Goal: Complete application form

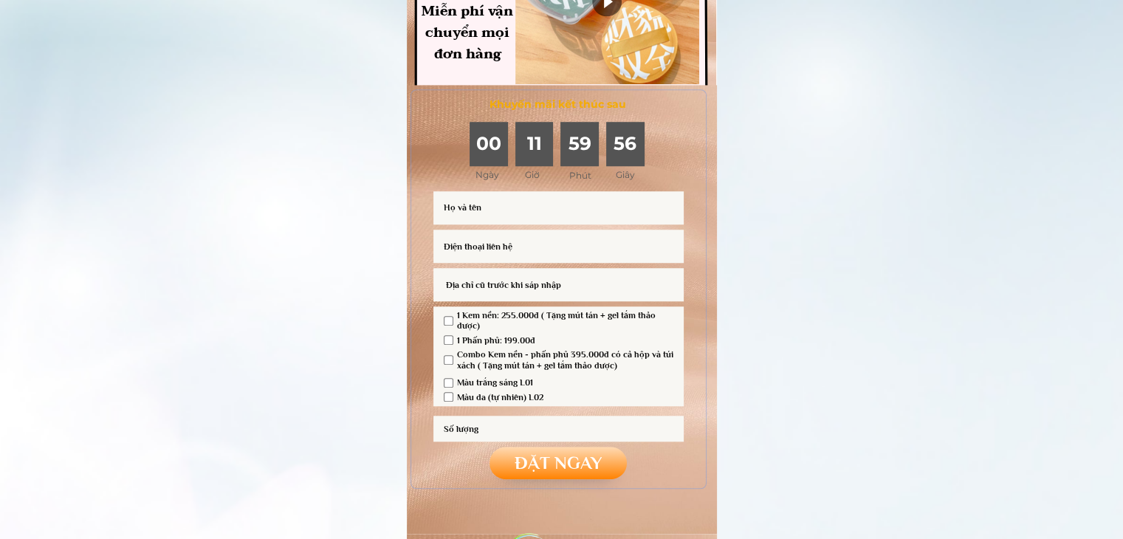
scroll to position [1196, 0]
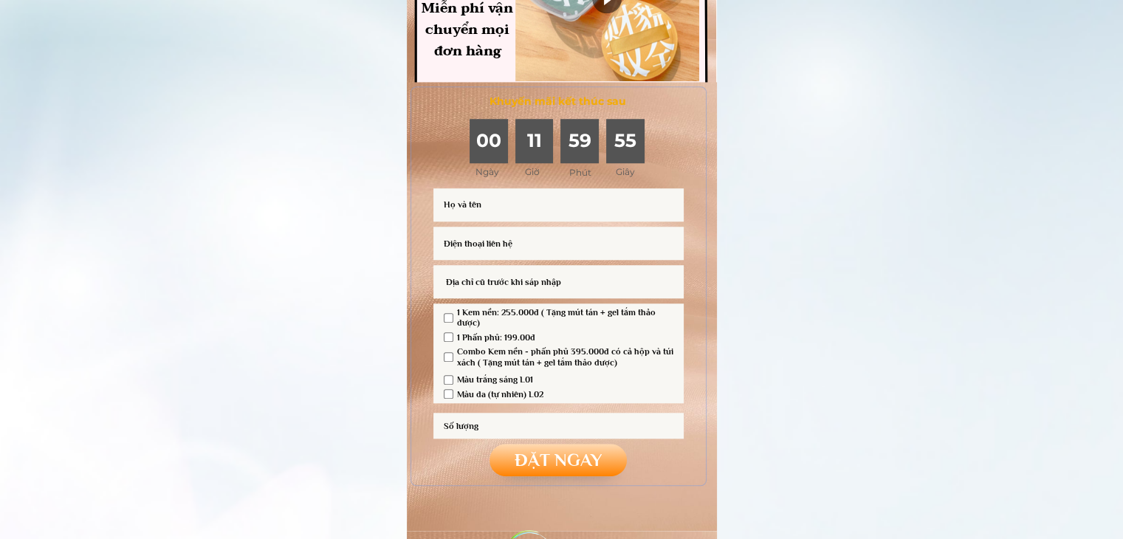
click at [549, 207] on input "text" at bounding box center [558, 204] width 237 height 33
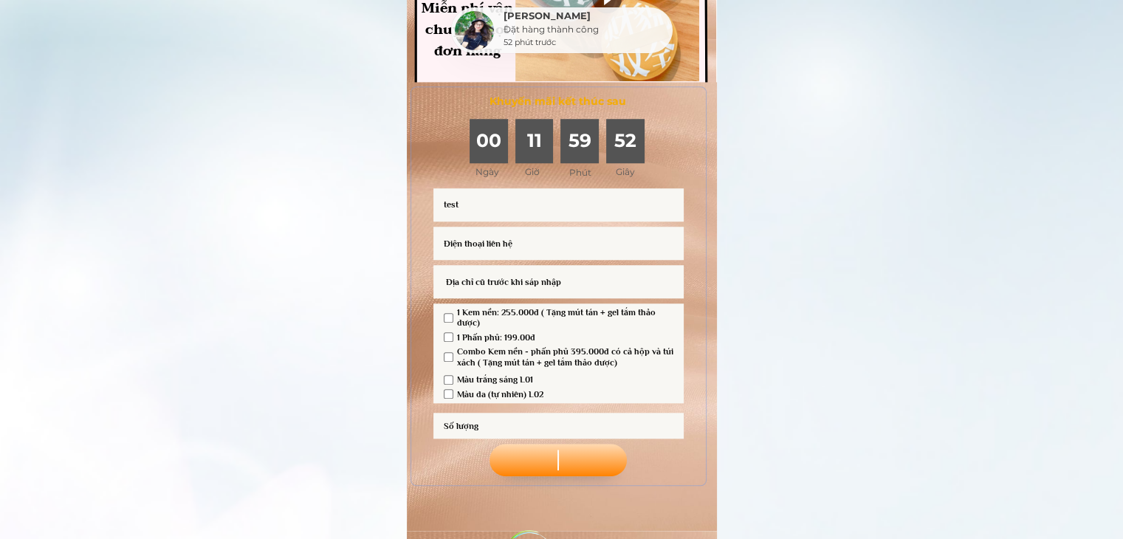
type input "test"
click at [567, 244] on input "tel" at bounding box center [558, 243] width 237 height 33
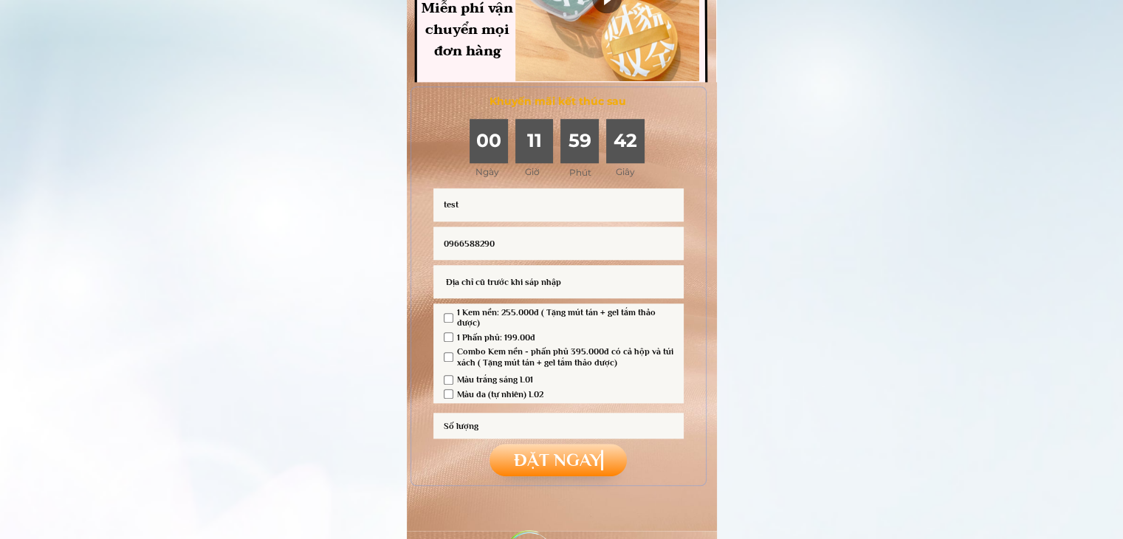
type input "0966588290"
click at [590, 280] on input "text" at bounding box center [558, 281] width 237 height 33
type input "575"
click at [447, 352] on input "checkbox" at bounding box center [449, 357] width 10 height 10
checkbox input "true"
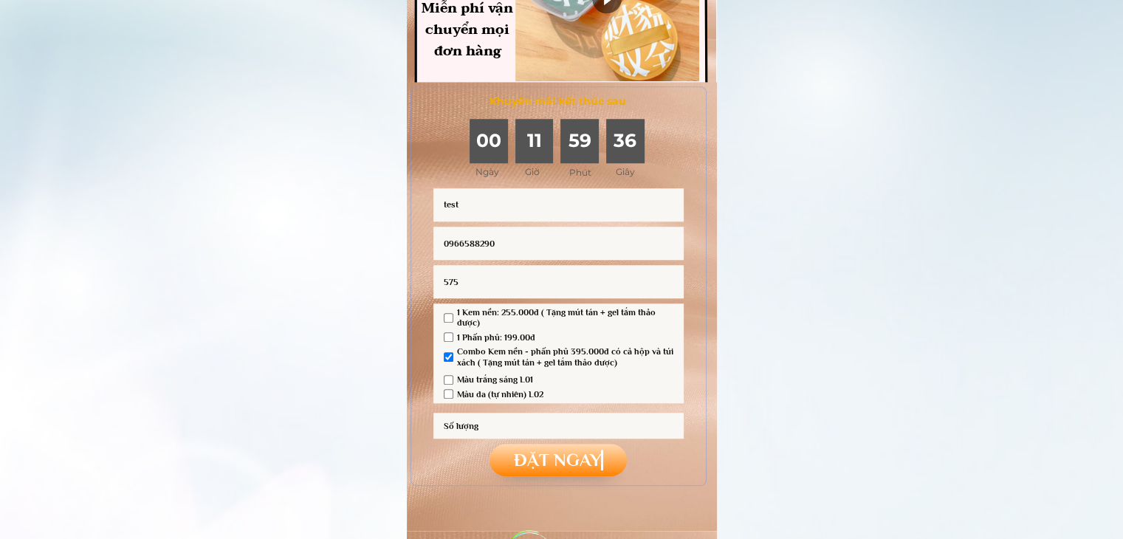
click at [447, 395] on input "checkbox" at bounding box center [449, 394] width 10 height 10
checkbox input "true"
click at [461, 427] on input "number" at bounding box center [558, 425] width 237 height 25
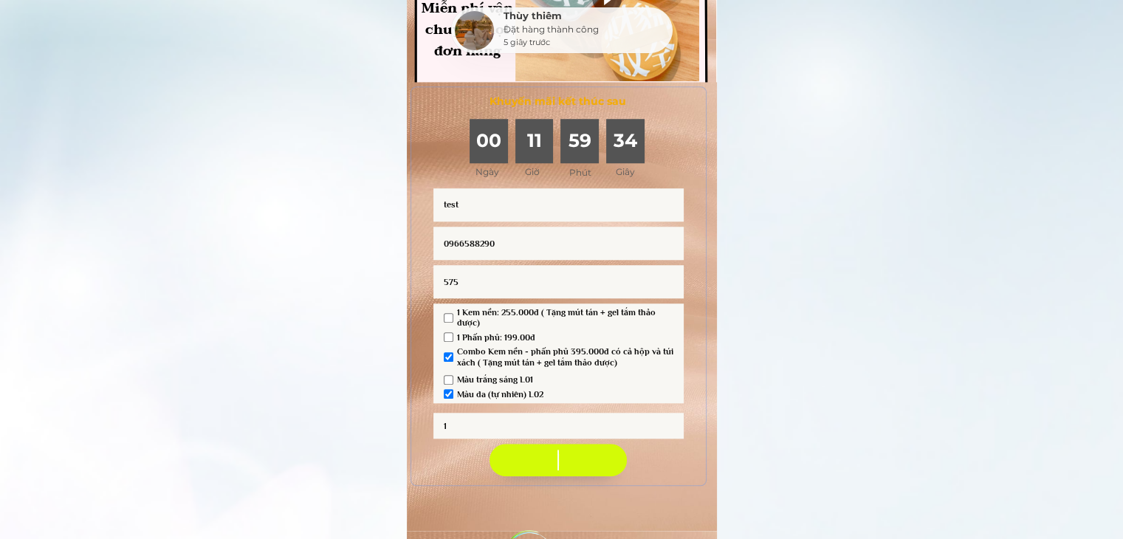
type input "1"
click at [519, 460] on p "ĐẶT NGAY ĐẶT NGAY ĐẶT NGAY" at bounding box center [557, 460] width 137 height 32
